Goal: Transaction & Acquisition: Purchase product/service

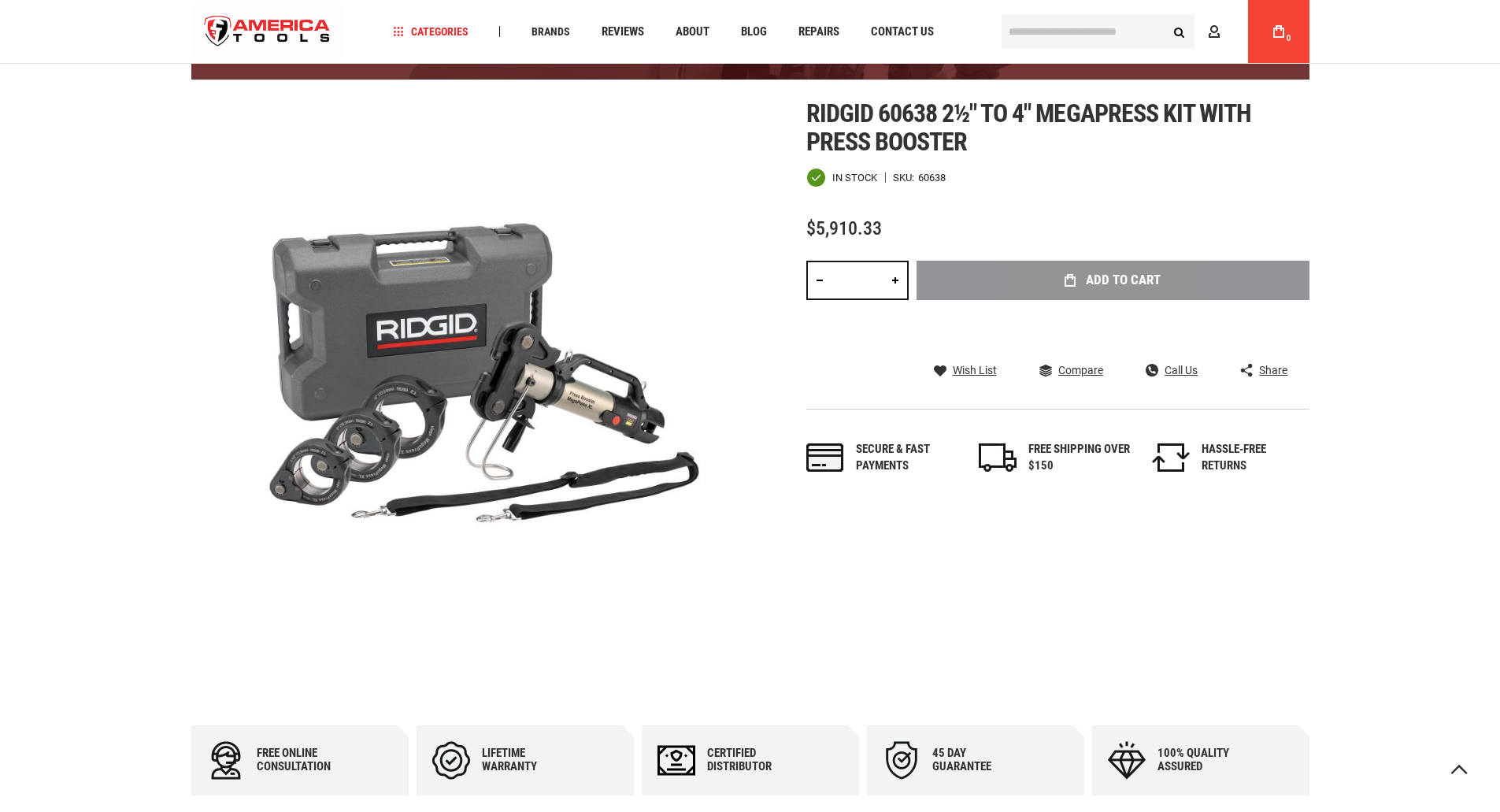
scroll to position [172, 0]
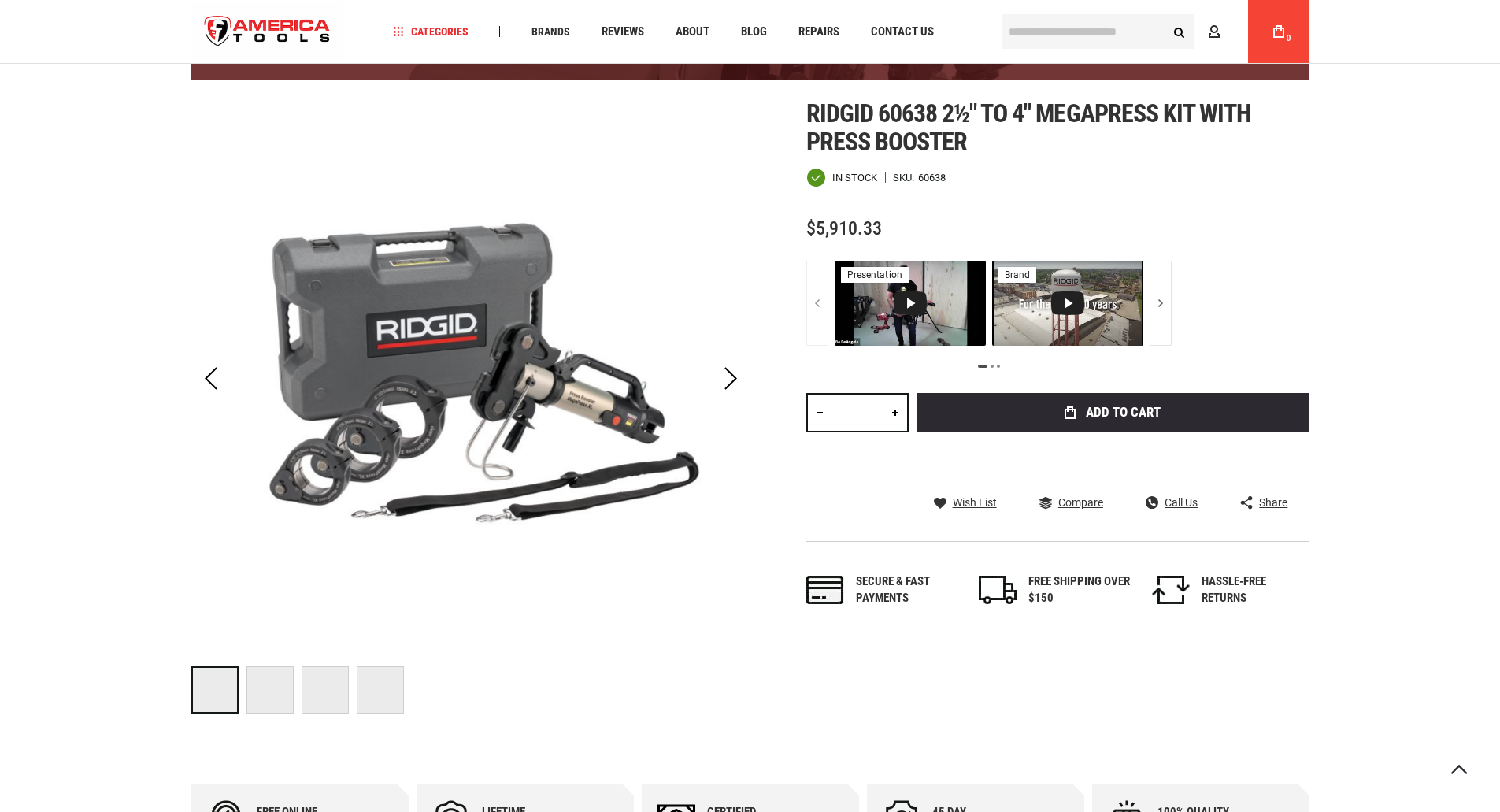
click at [973, 117] on span "Ridgid 60638 2½" to 4" megapress kit with press booster" at bounding box center [1029, 128] width 446 height 59
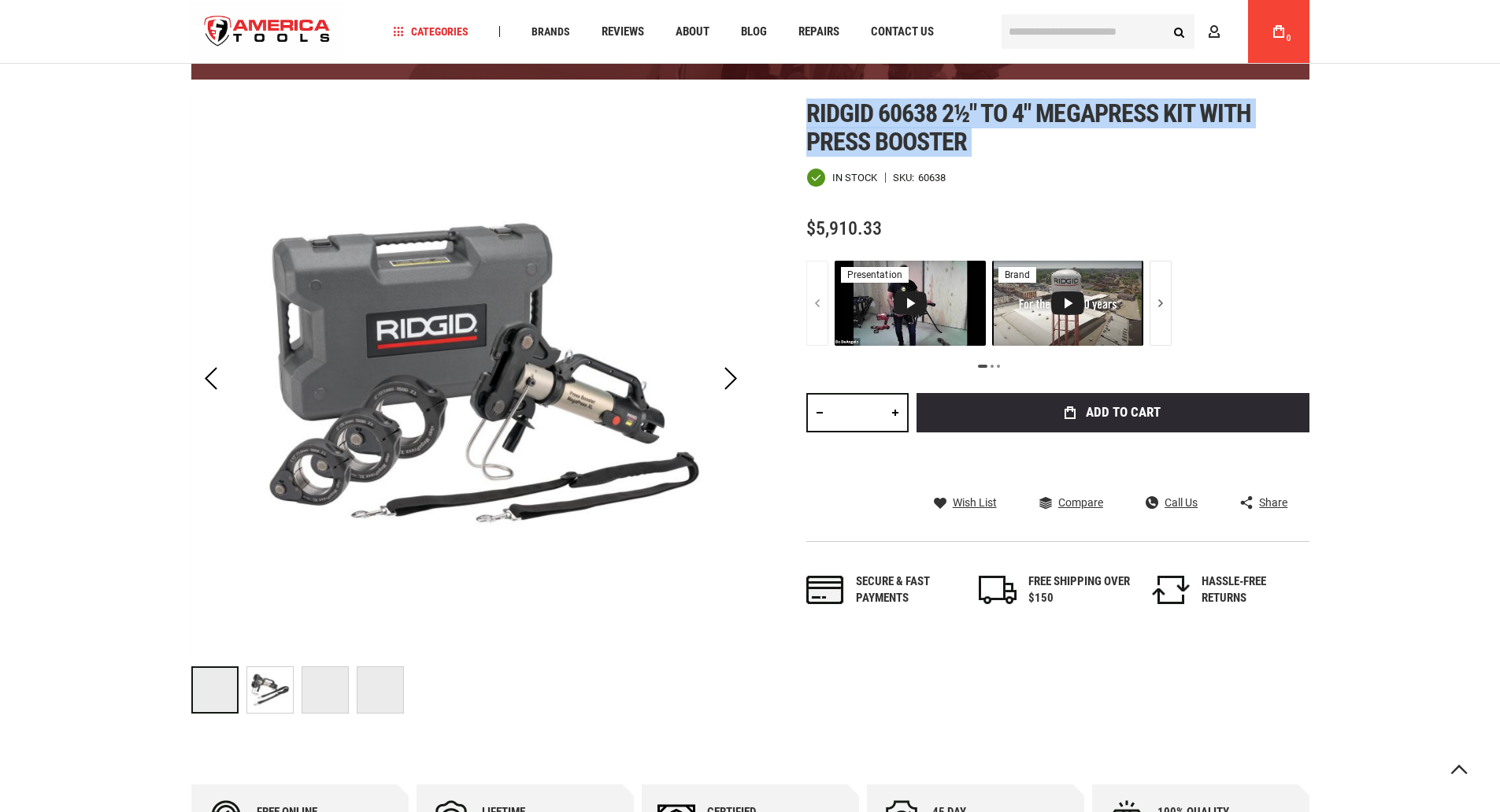
click at [973, 117] on span "Ridgid 60638 2½" to 4" megapress kit with press booster" at bounding box center [1029, 128] width 446 height 59
click at [1007, 143] on h1 "Ridgid 60638 2½" to 4" megapress kit with press booster" at bounding box center [1059, 128] width 504 height 57
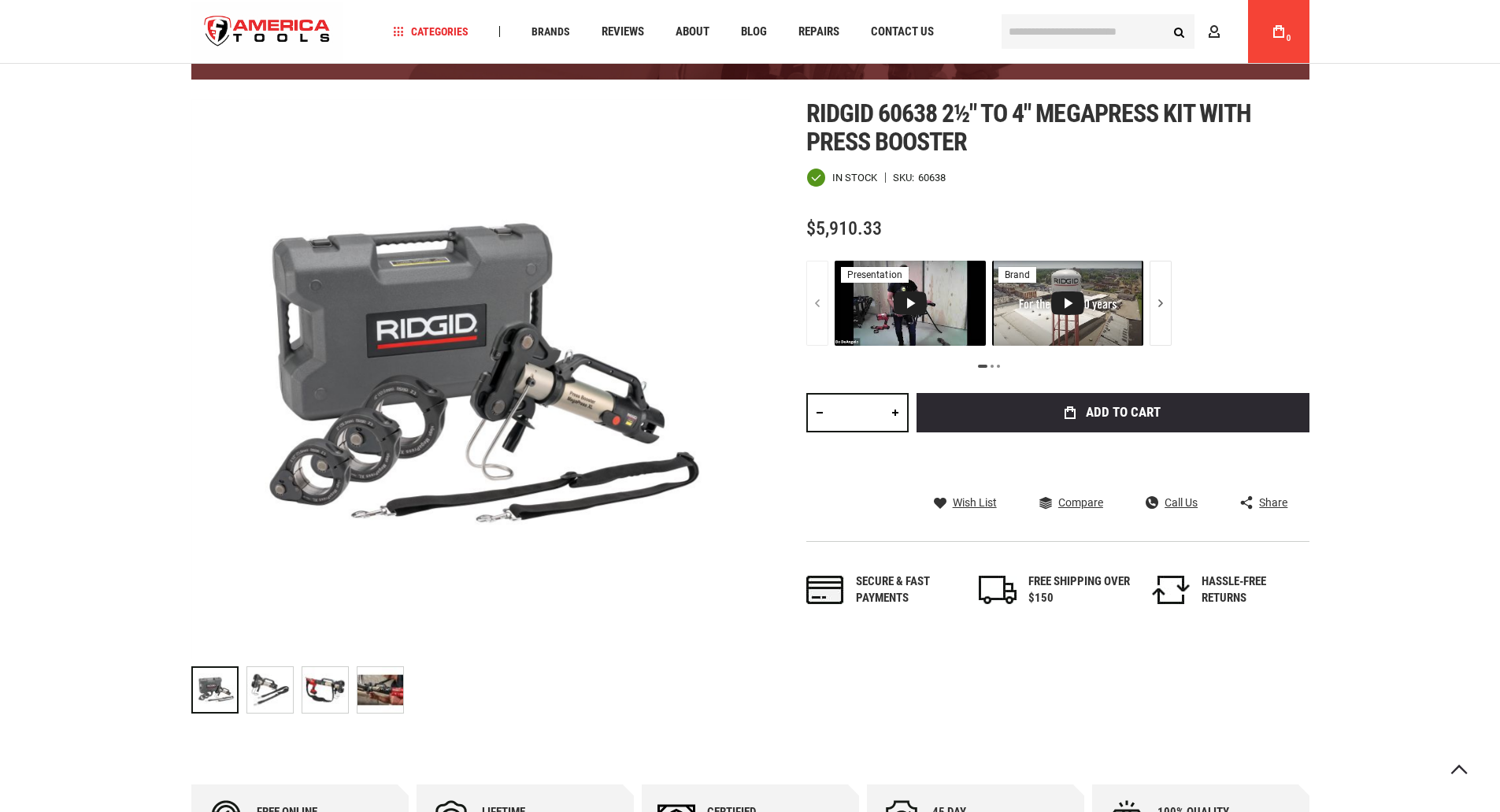
click at [848, 225] on span "$5,910.33" at bounding box center [844, 228] width 75 height 22
click at [848, 224] on span "$5,910.33" at bounding box center [844, 228] width 75 height 22
click at [988, 220] on div "$5,910.33" at bounding box center [1059, 229] width 504 height 20
click at [321, 683] on img at bounding box center [325, 690] width 46 height 46
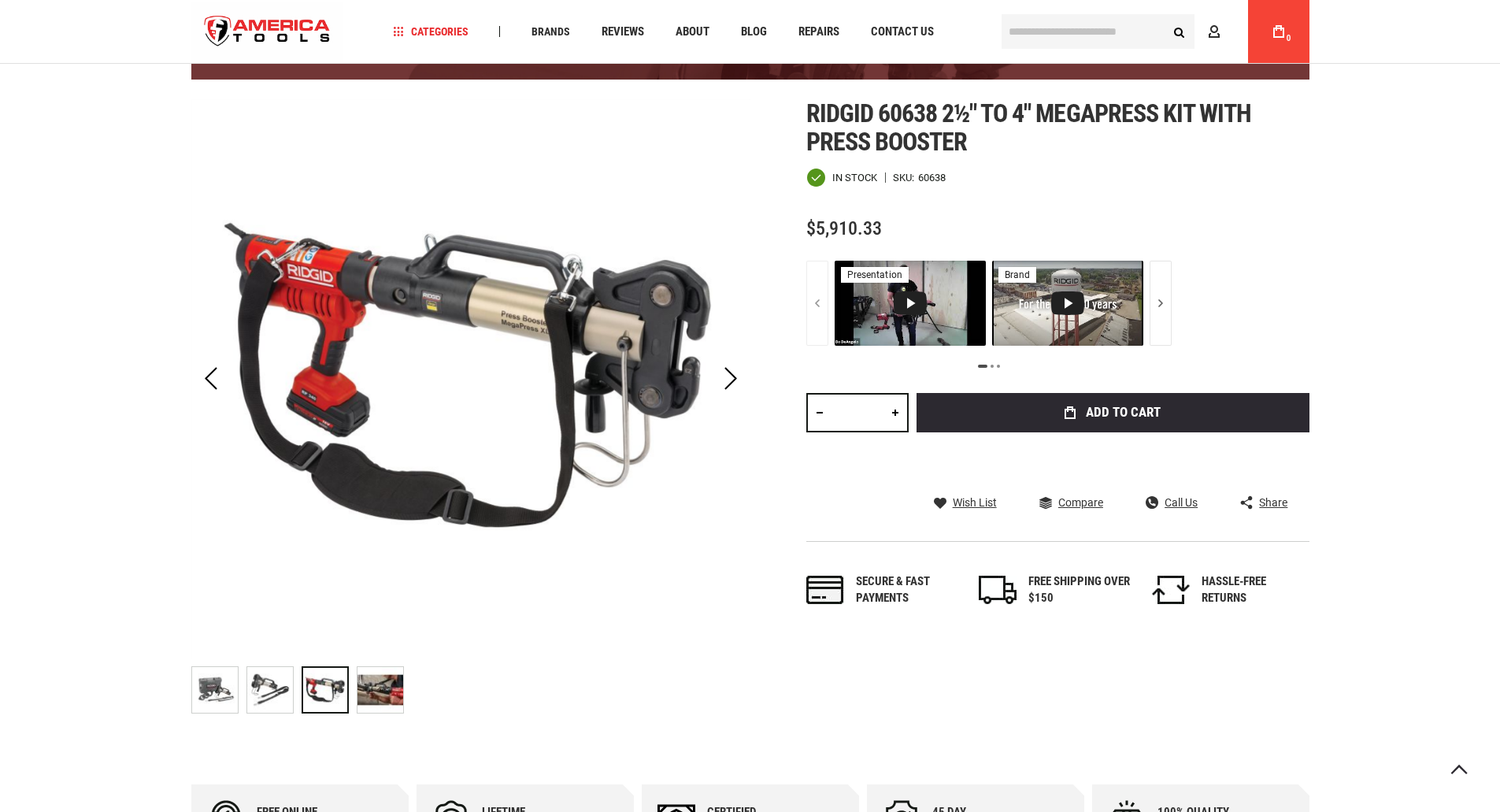
click at [373, 694] on img at bounding box center [380, 690] width 46 height 46
